Goal: Task Accomplishment & Management: Manage account settings

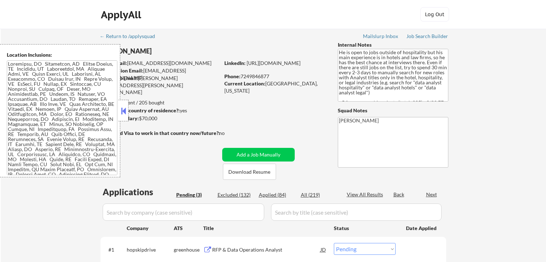
select select ""pending""
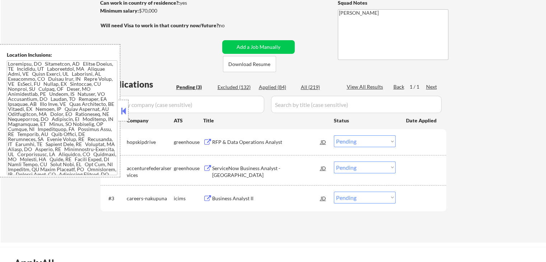
click at [238, 141] on div "RFP & Data Operations Analyst" at bounding box center [266, 142] width 108 height 7
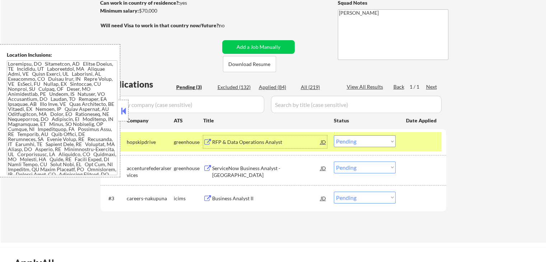
click at [238, 164] on div "ServiceNow Business Analyst - [GEOGRAPHIC_DATA]" at bounding box center [266, 168] width 108 height 13
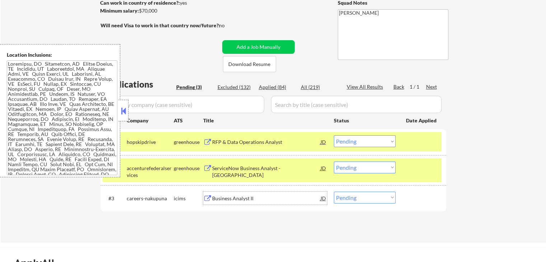
click at [229, 199] on div "Business Analyst II" at bounding box center [266, 198] width 108 height 7
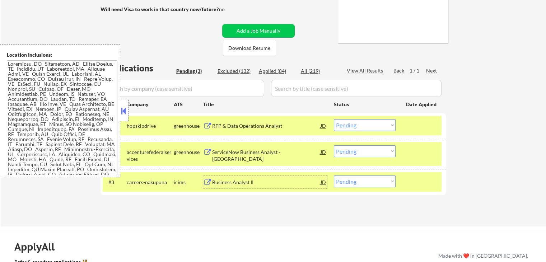
scroll to position [180, 0]
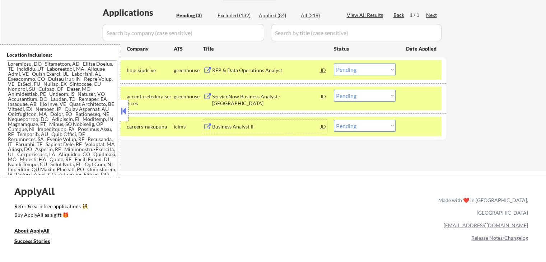
click at [269, 69] on div "RFP & Data Operations Analyst" at bounding box center [266, 70] width 108 height 7
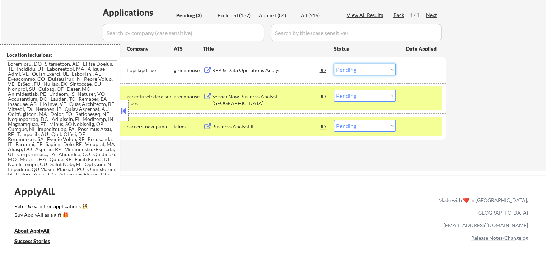
click at [360, 71] on select "Choose an option... Pending Applied Excluded (Questions) Excluded (Expired) Exc…" at bounding box center [365, 70] width 62 height 12
click at [334, 64] on select "Choose an option... Pending Applied Excluded (Questions) Excluded (Expired) Exc…" at bounding box center [365, 70] width 62 height 12
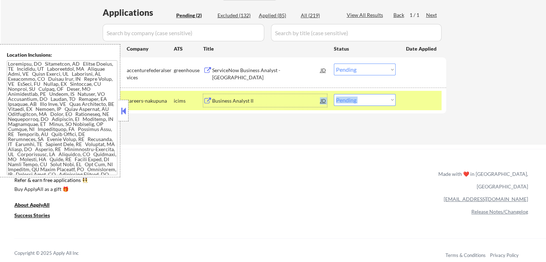
drag, startPoint x: 259, startPoint y: 96, endPoint x: 261, endPoint y: 92, distance: 5.2
click at [261, 92] on div "#2 careers-nakupuna icims Business Analyst II JD Choose an option... Pending Ap…" at bounding box center [272, 100] width 339 height 19
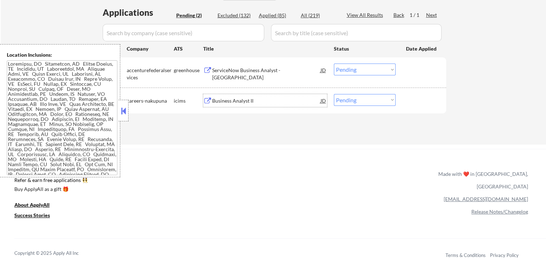
click at [257, 72] on div "ServiceNow Business Analyst - [GEOGRAPHIC_DATA]" at bounding box center [266, 74] width 108 height 14
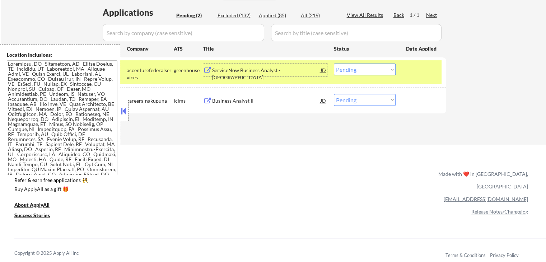
click at [359, 69] on select "Choose an option... Pending Applied Excluded (Questions) Excluded (Expired) Exc…" at bounding box center [365, 70] width 62 height 12
click at [334, 64] on select "Choose an option... Pending Applied Excluded (Questions) Excluded (Expired) Exc…" at bounding box center [365, 70] width 62 height 12
select select ""pending""
